Goal: Task Accomplishment & Management: Use online tool/utility

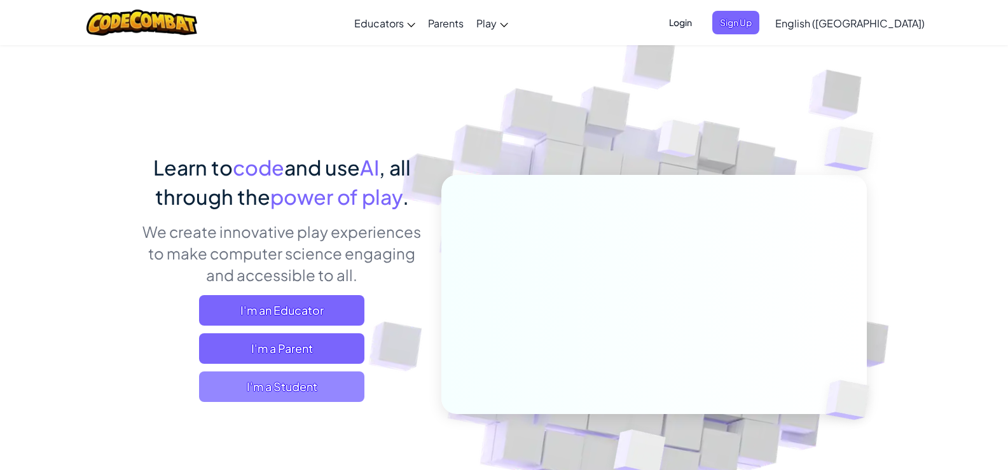
click at [316, 389] on span "I'm a Student" at bounding box center [281, 386] width 165 height 31
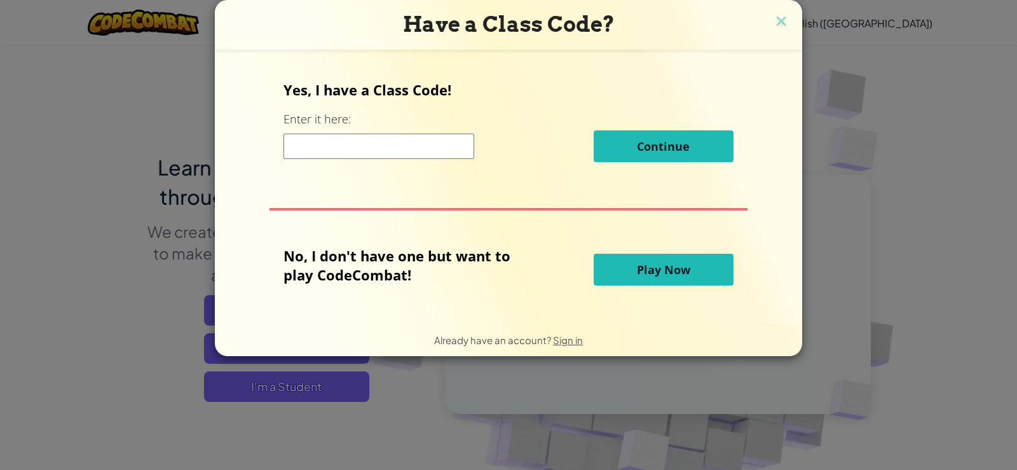
click at [726, 257] on button "Play Now" at bounding box center [664, 270] width 140 height 32
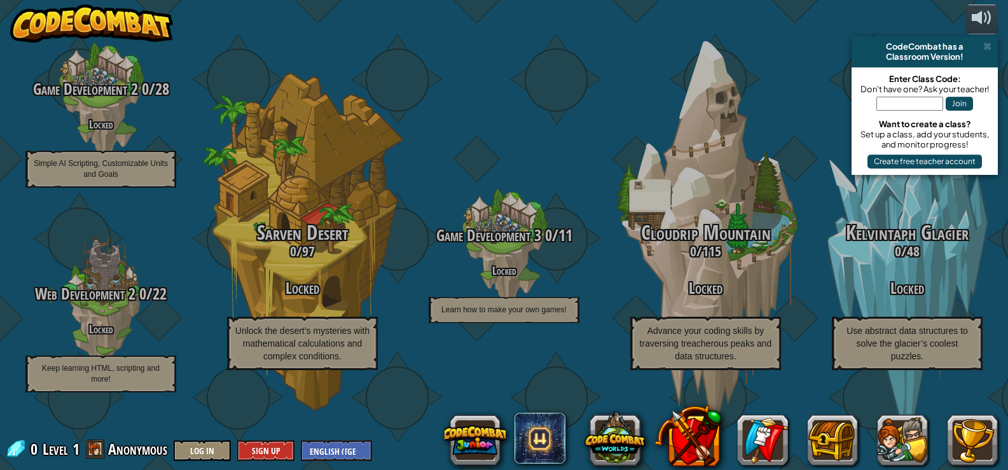
click at [989, 46] on span at bounding box center [987, 46] width 8 height 10
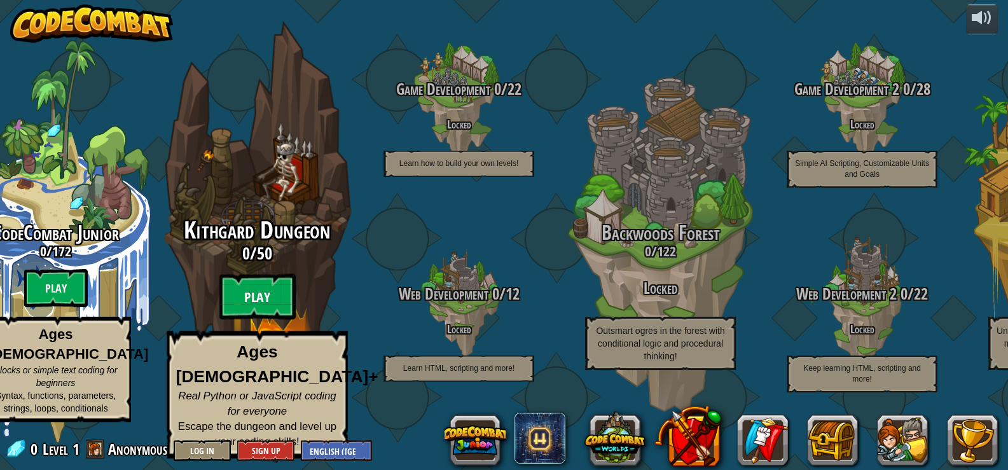
click at [283, 294] on btn "Play" at bounding box center [257, 297] width 76 height 46
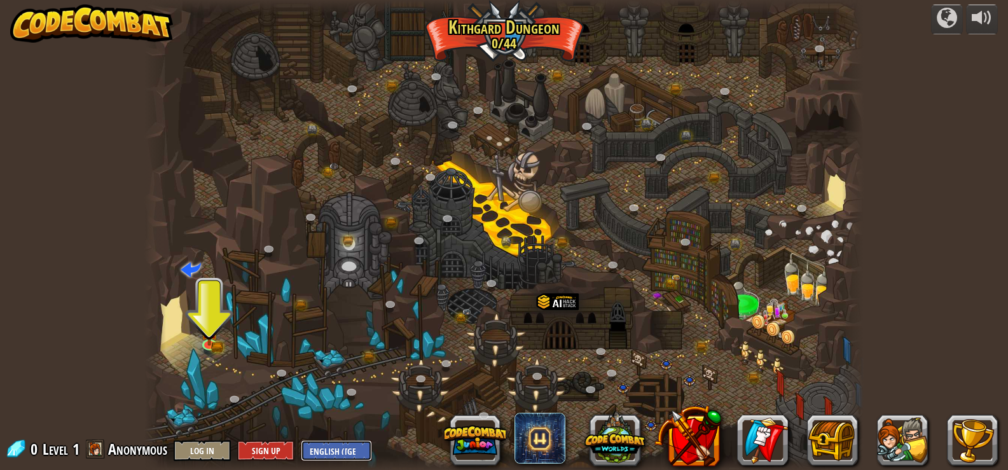
click at [340, 449] on select "English ([GEOGRAPHIC_DATA]) English ([GEOGRAPHIC_DATA]) 简体中文 繁體中文 русский españ…" at bounding box center [336, 450] width 71 height 21
select select "es-419"
click at [301, 440] on select "English ([GEOGRAPHIC_DATA]) English ([GEOGRAPHIC_DATA]) 简体中文 繁體中文 русский españ…" at bounding box center [336, 450] width 71 height 21
select select "es-419"
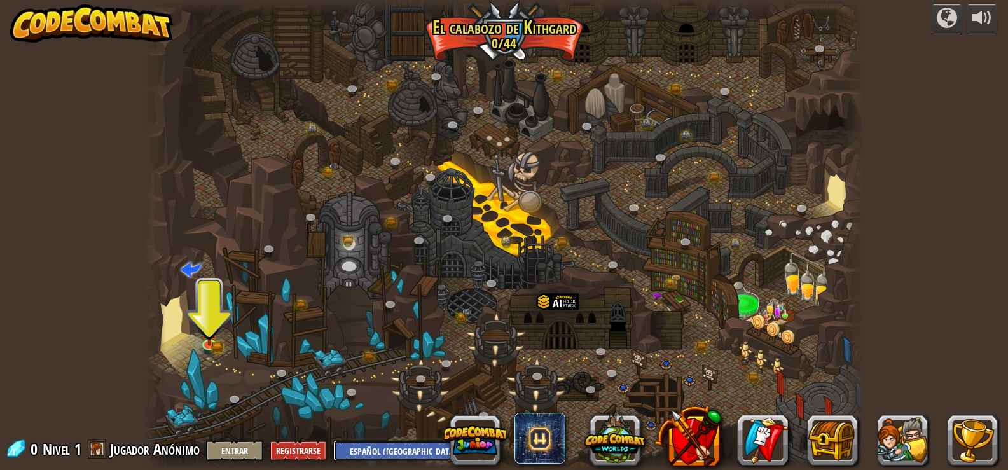
click at [416, 445] on select "English ([GEOGRAPHIC_DATA]) English ([GEOGRAPHIC_DATA]) 简体中文 繁體中文 русский españ…" at bounding box center [407, 450] width 149 height 21
click at [543, 109] on div at bounding box center [503, 235] width 719 height 470
click at [254, 450] on button "Entrar" at bounding box center [234, 450] width 57 height 21
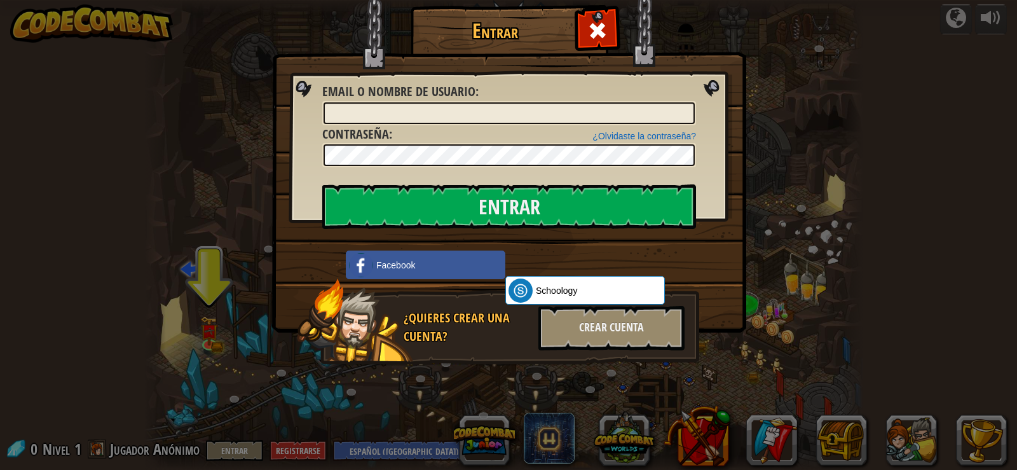
click at [622, 36] on img at bounding box center [509, 147] width 474 height 370
click at [609, 16] on div at bounding box center [597, 29] width 40 height 40
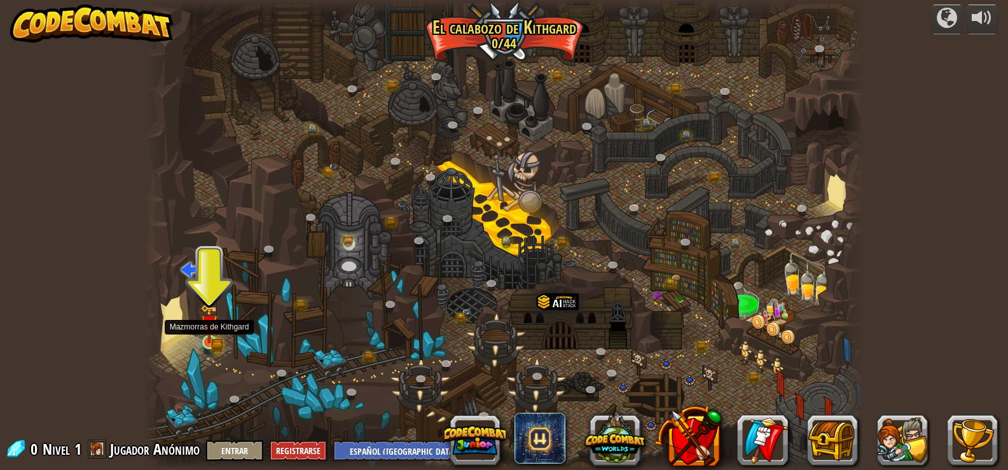
click at [204, 324] on img at bounding box center [209, 324] width 11 height 11
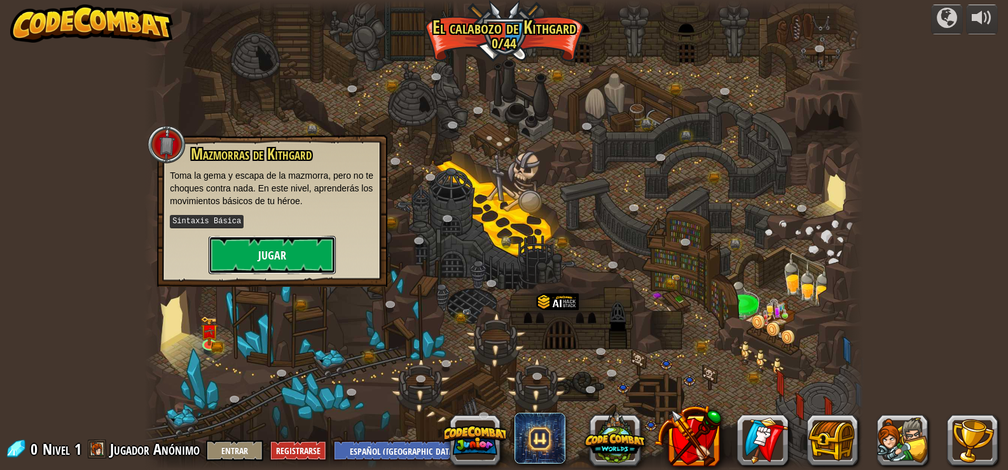
click at [294, 253] on button "Jugar" at bounding box center [272, 255] width 127 height 38
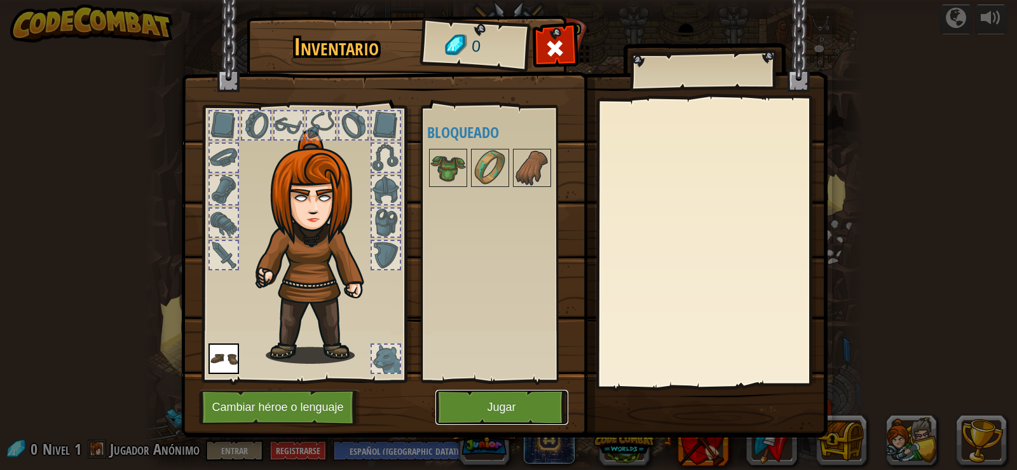
click at [463, 406] on button "Jugar" at bounding box center [502, 407] width 133 height 35
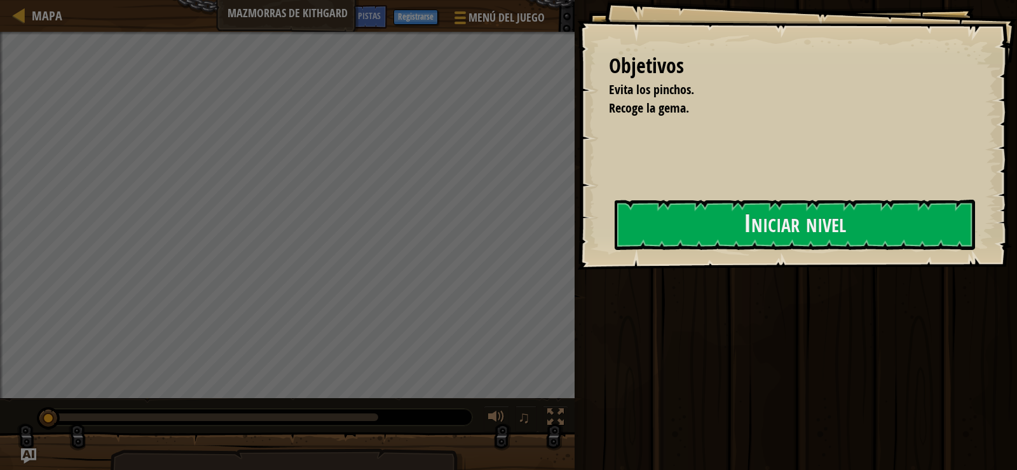
select select "es-419"
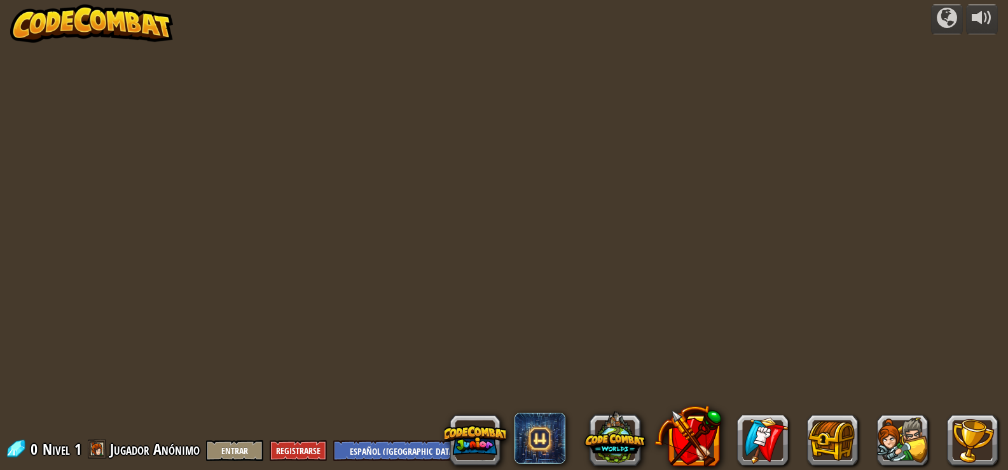
select select "es-419"
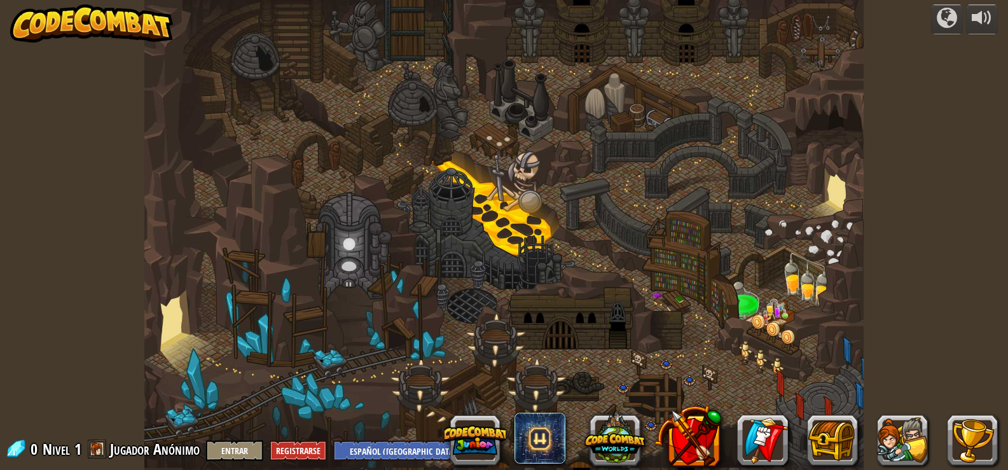
select select "es-419"
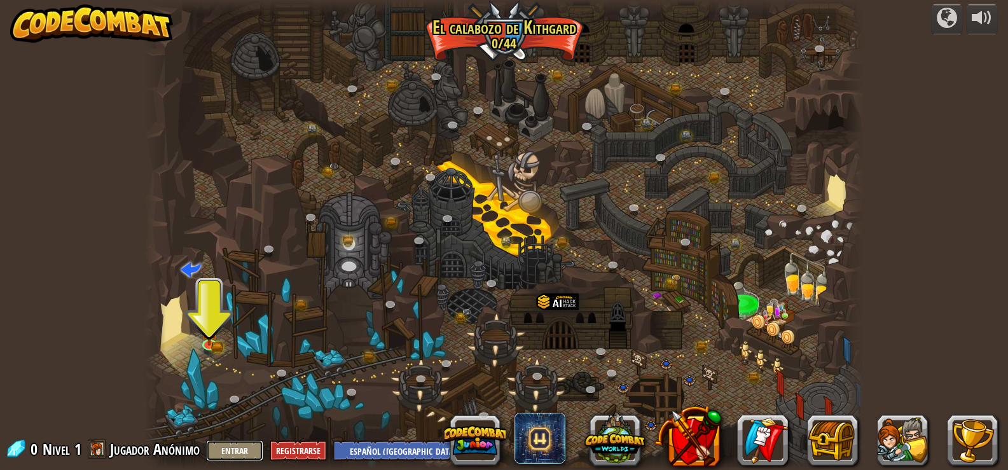
click at [249, 446] on button "Entrar" at bounding box center [234, 450] width 57 height 21
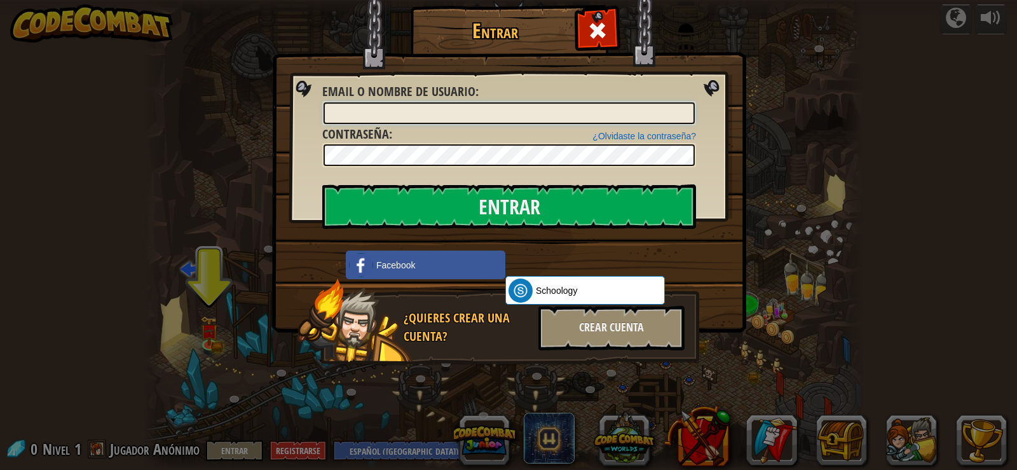
click at [474, 110] on input "Email o Nombre de usuario :" at bounding box center [509, 113] width 371 height 22
type input "[EMAIL_ADDRESS][DOMAIN_NAME]"
click at [322, 184] on input "Entrar" at bounding box center [509, 206] width 374 height 45
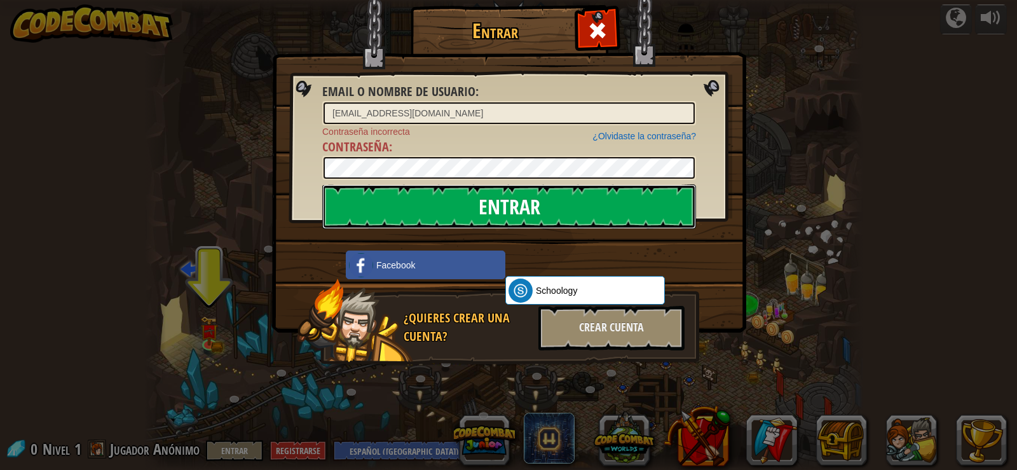
click at [610, 187] on input "Entrar" at bounding box center [509, 206] width 374 height 45
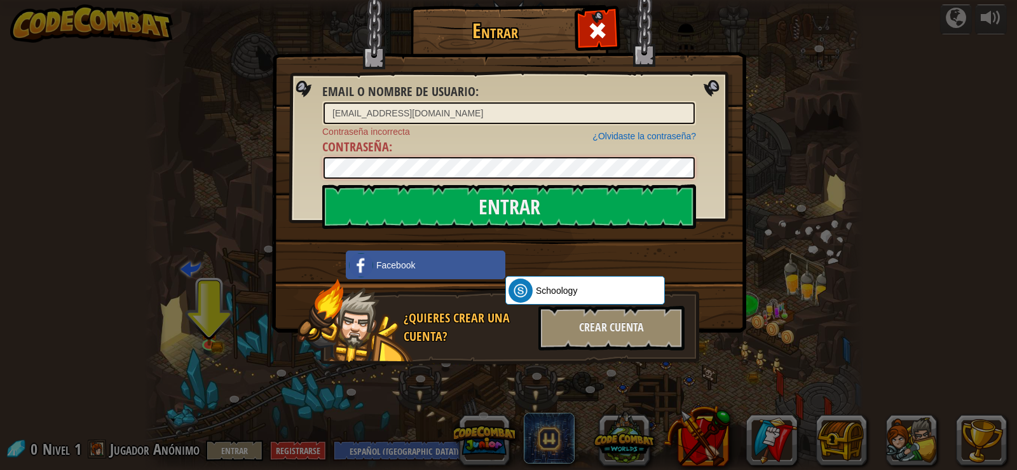
click at [322, 184] on input "Entrar" at bounding box center [509, 206] width 374 height 45
click at [617, 31] on div at bounding box center [597, 29] width 40 height 40
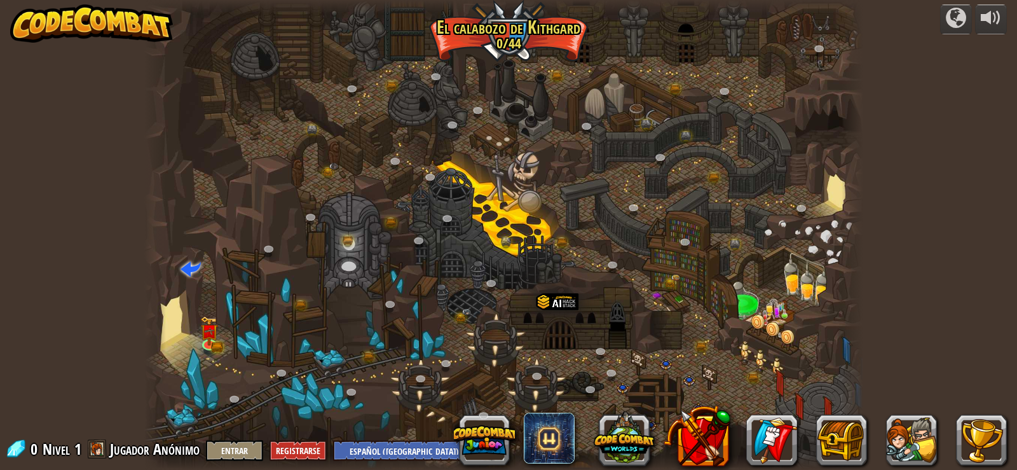
click at [617, 31] on div at bounding box center [503, 235] width 719 height 470
